Goal: Contribute content: Contribute content

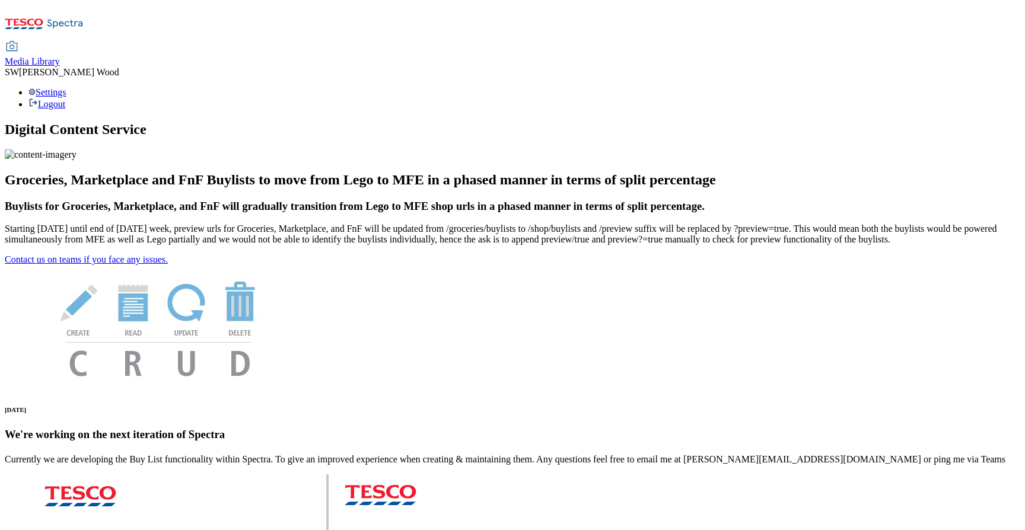
click at [60, 56] on span "Media Library" at bounding box center [32, 61] width 55 height 10
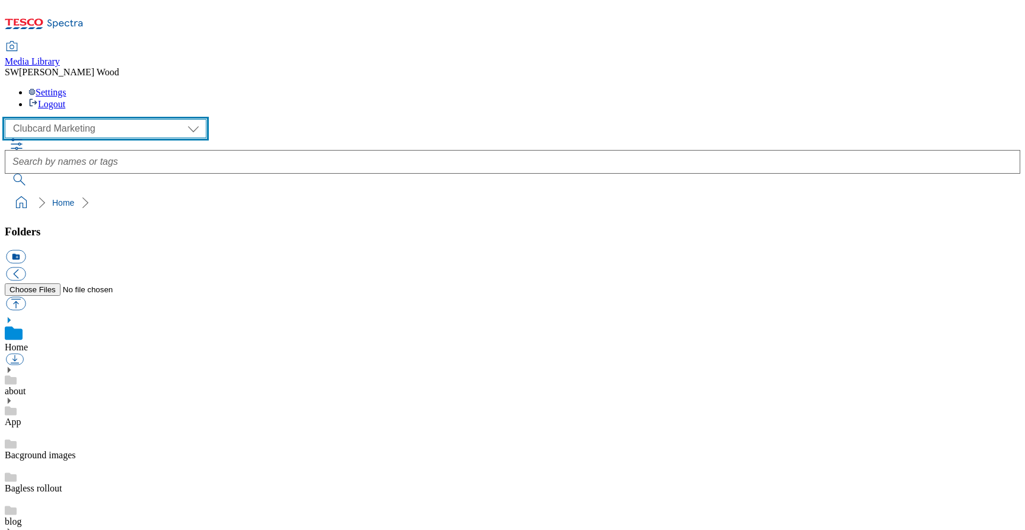
select select "flare-ghs-mktg"
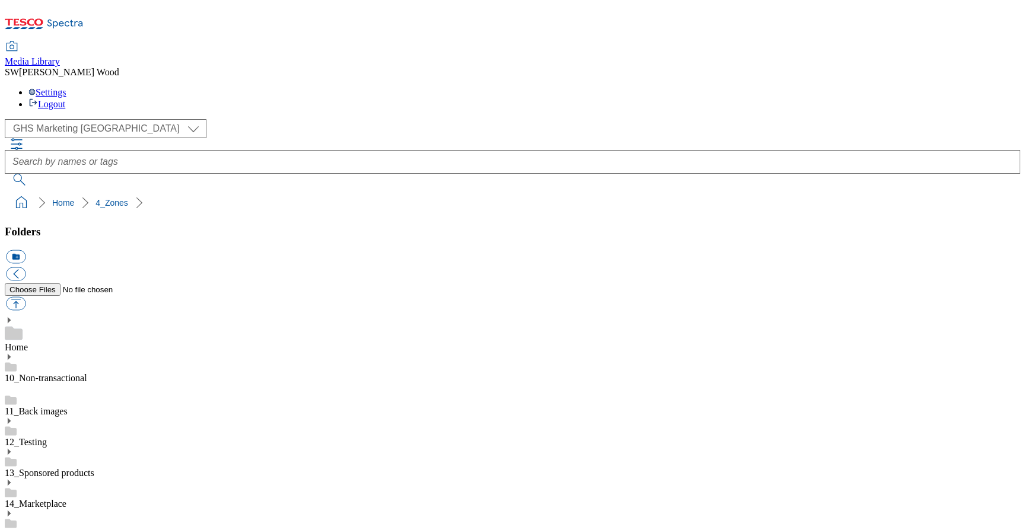
scroll to position [1981, 0]
click at [25, 250] on button "icon_new_folder" at bounding box center [16, 257] width 20 height 14
paste input "2530-WF-460391-Pet 4 for 3"
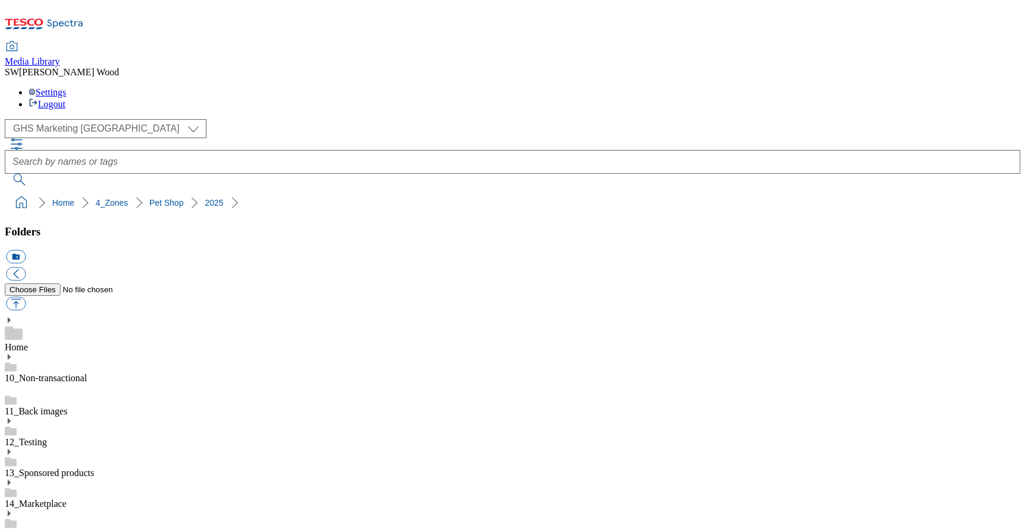
type input "2530-WF-460391-Pet 4 for 3"
click at [25, 297] on button "button" at bounding box center [16, 304] width 20 height 14
type input "C:\fakepath\2530-460391-GHS-FIbanner-650x158.jpg"
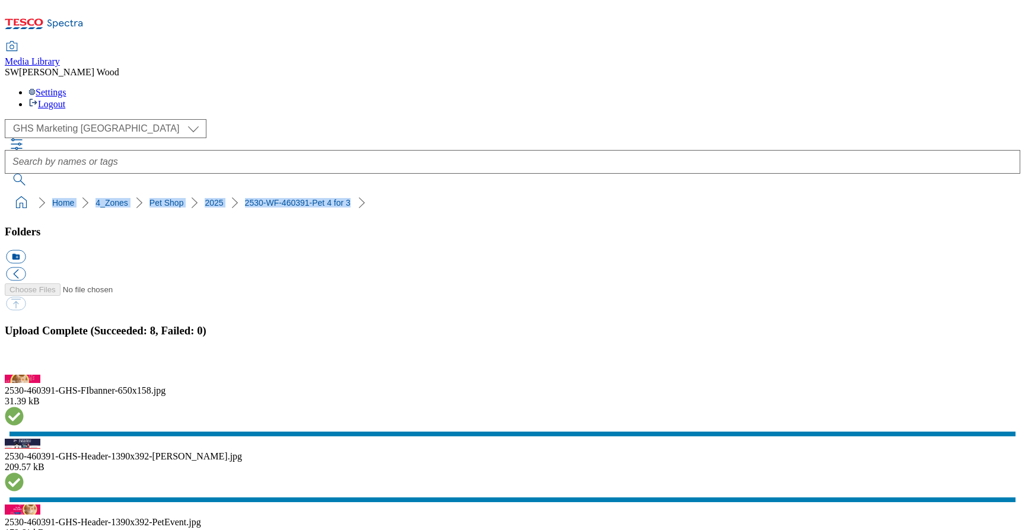
drag, startPoint x: 317, startPoint y: 113, endPoint x: -3, endPoint y: 109, distance: 320.2
copy ol "Home 4_Zones Pet Shop 2025 2530-WF-460391-Pet 4 for 3"
